Goal: Task Accomplishment & Management: Use online tool/utility

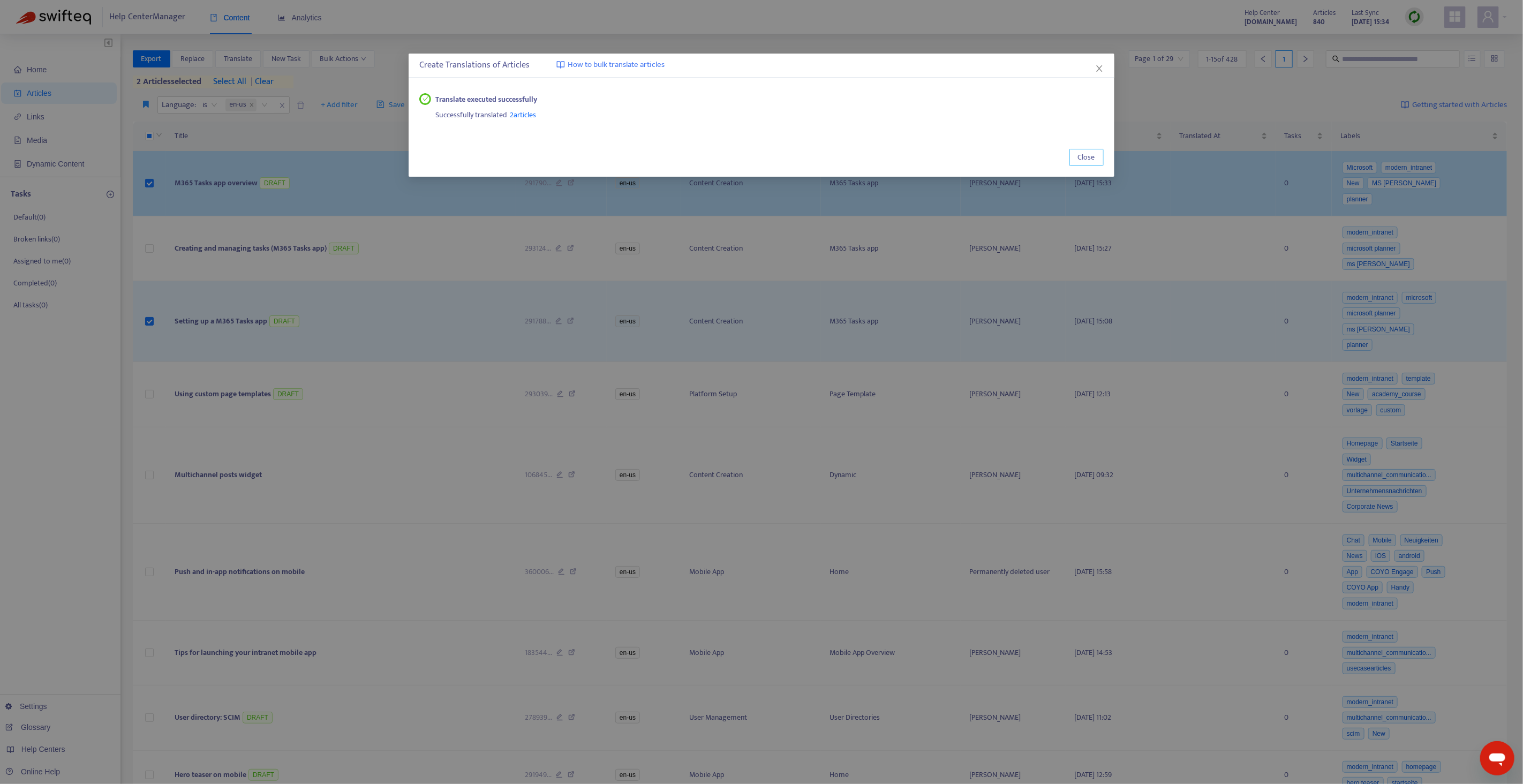
click at [1090, 165] on button "Close" at bounding box center [1087, 157] width 35 height 17
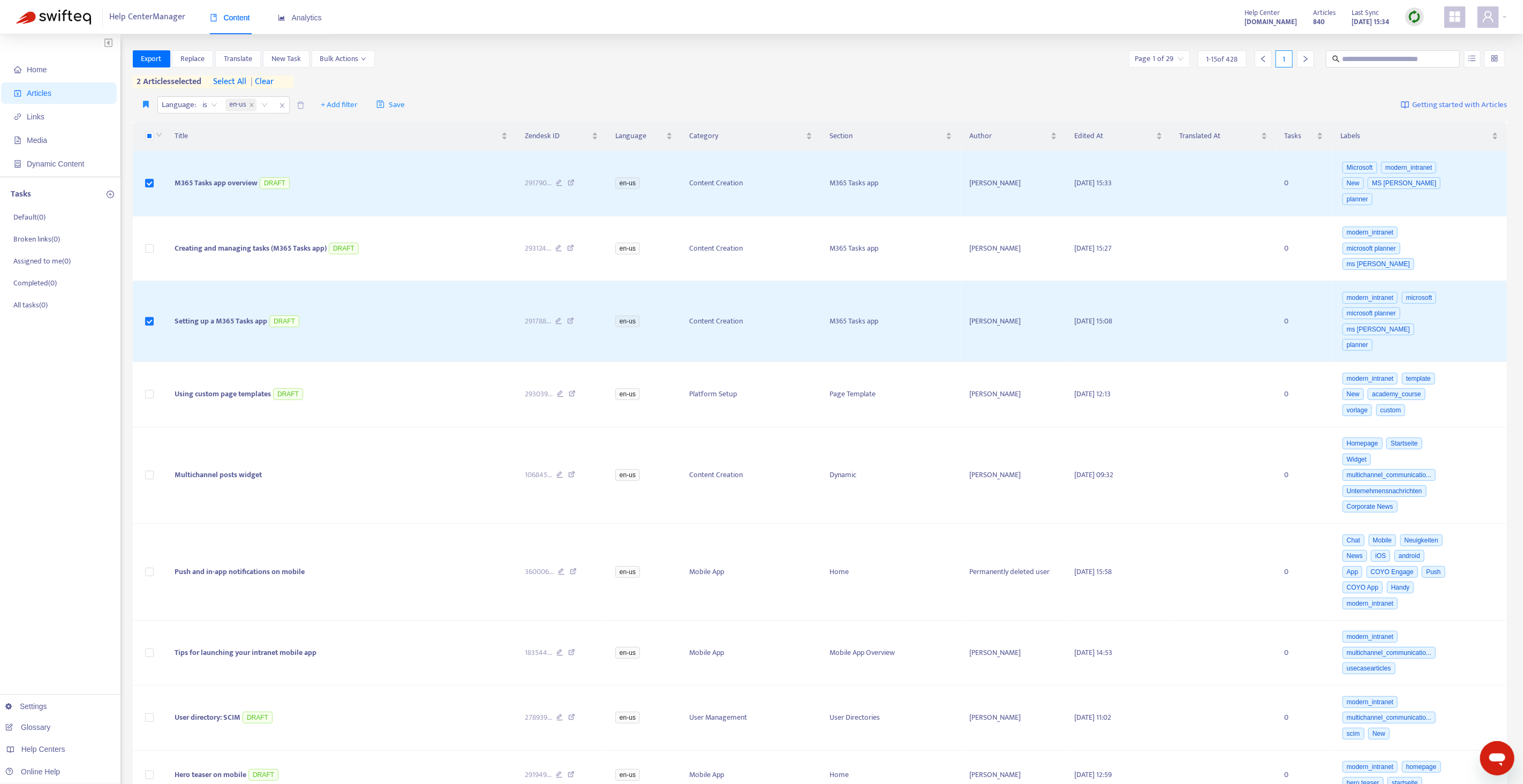
click at [273, 81] on span "| clear" at bounding box center [260, 82] width 27 height 12
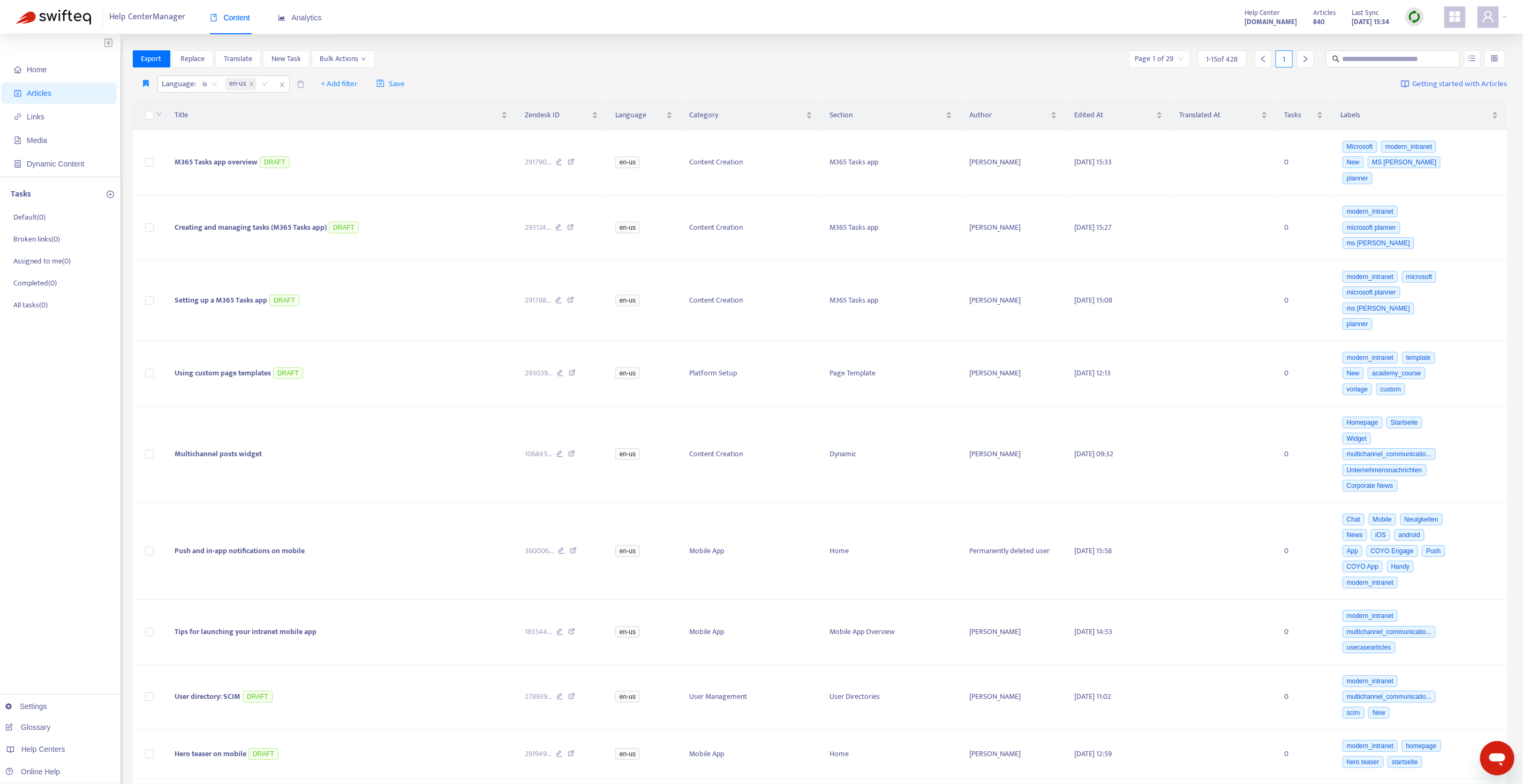
click at [1406, 16] on div at bounding box center [1414, 16] width 19 height 19
click at [1425, 39] on link "Quick Sync" at bounding box center [1437, 39] width 45 height 12
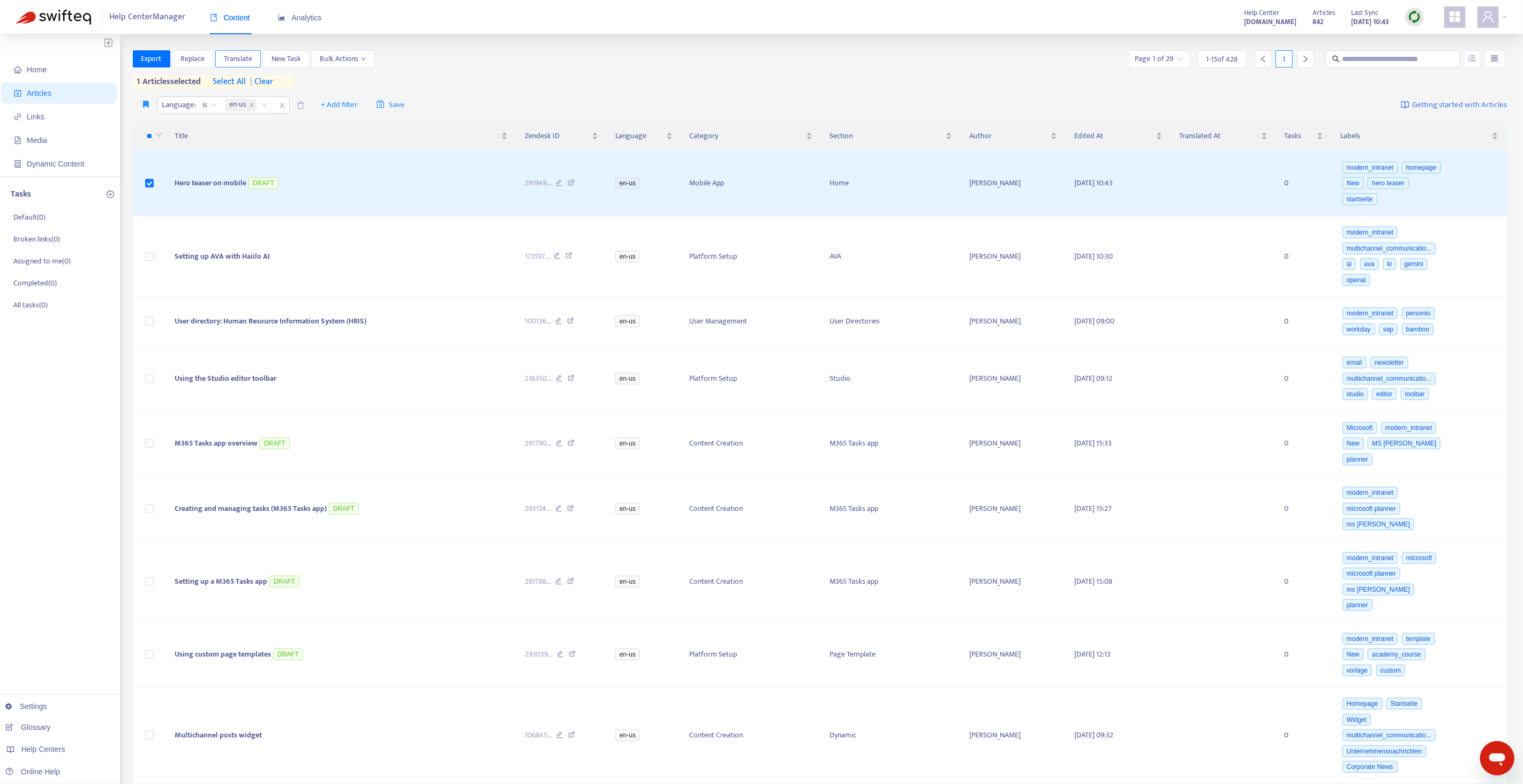
click at [235, 61] on span "Translate" at bounding box center [239, 59] width 28 height 12
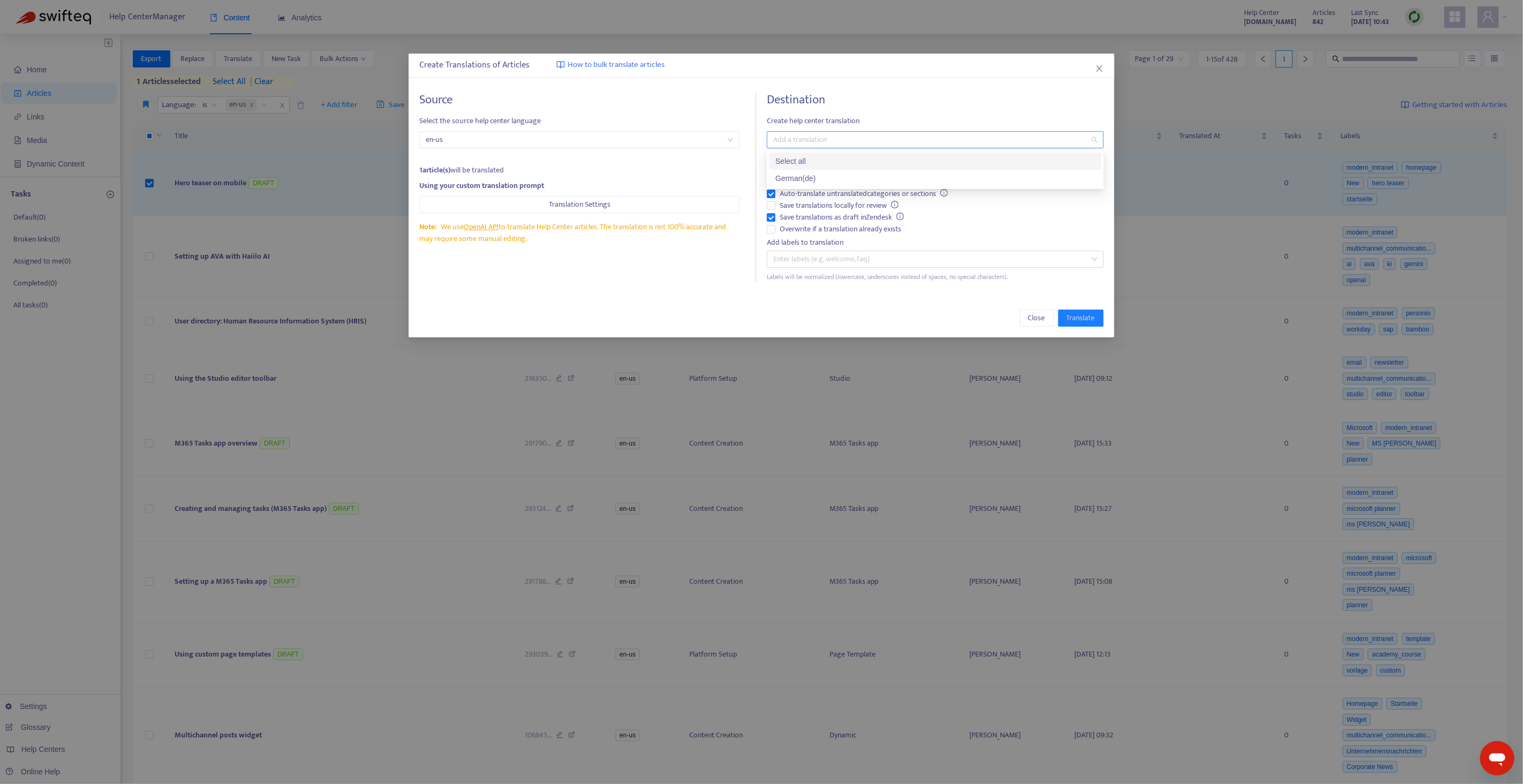
click at [844, 147] on div "Add a translation" at bounding box center [936, 139] width 337 height 17
click at [815, 180] on div "German ( de )" at bounding box center [935, 178] width 320 height 12
click at [806, 194] on span "Auto-translate untranslated categories or sections" at bounding box center [863, 193] width 177 height 12
click at [807, 237] on div "Add labels to translation" at bounding box center [936, 242] width 337 height 12
click at [811, 230] on span "Overwrite if a translation already exists" at bounding box center [840, 229] width 130 height 12
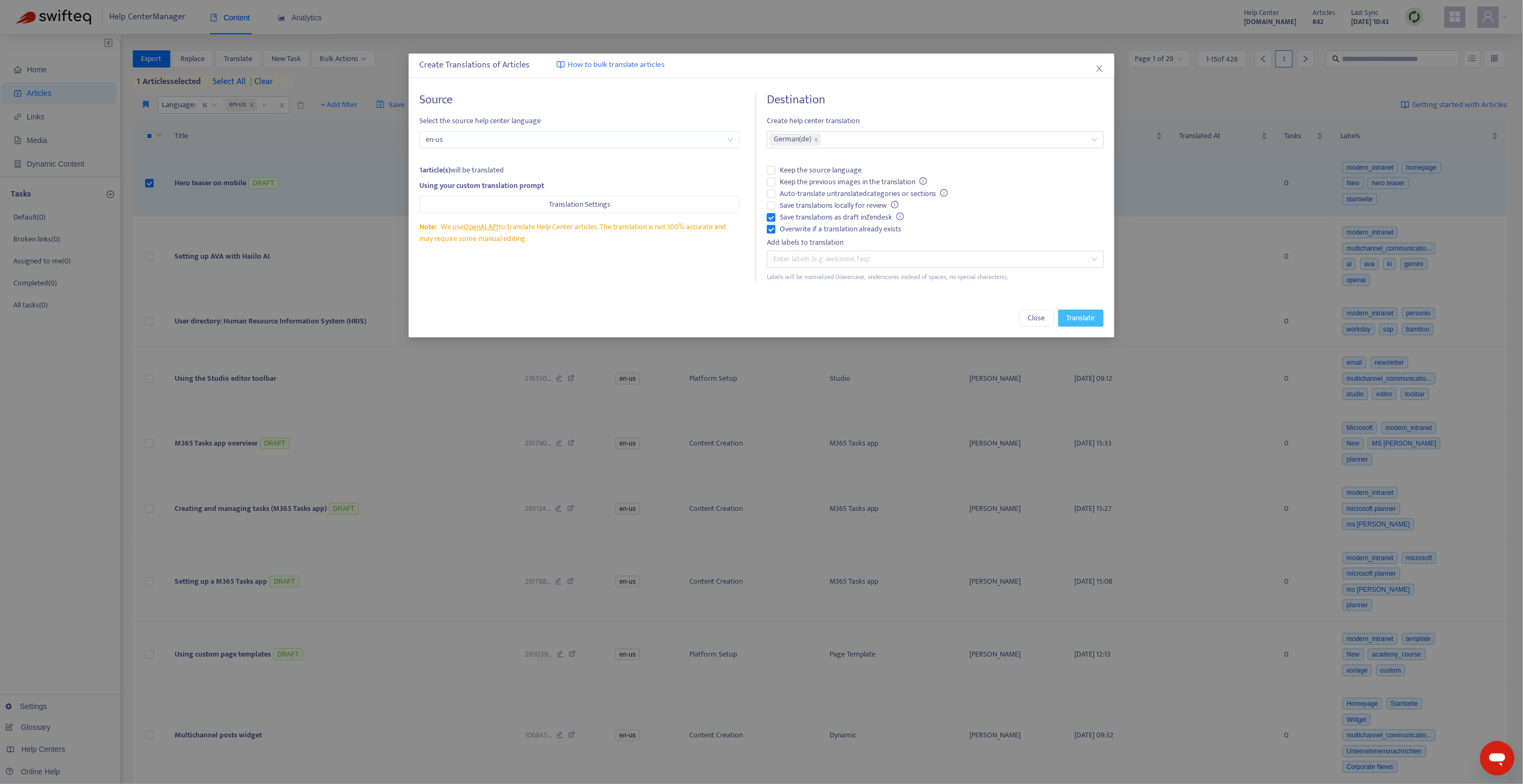
click at [1081, 317] on span "Translate" at bounding box center [1081, 318] width 28 height 12
